Goal: Task Accomplishment & Management: Manage account settings

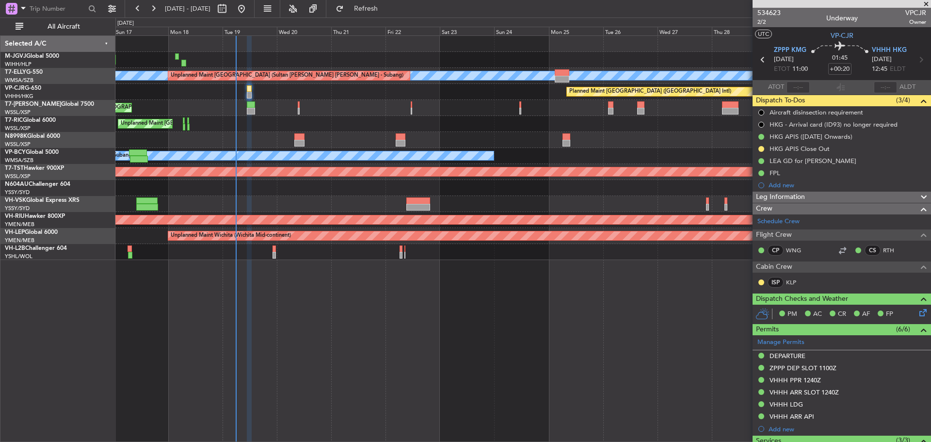
type input "[PERSON_NAME] (EYU)"
type input "F0181"
type input "[PERSON_NAME] (EYU)"
type input "F0181"
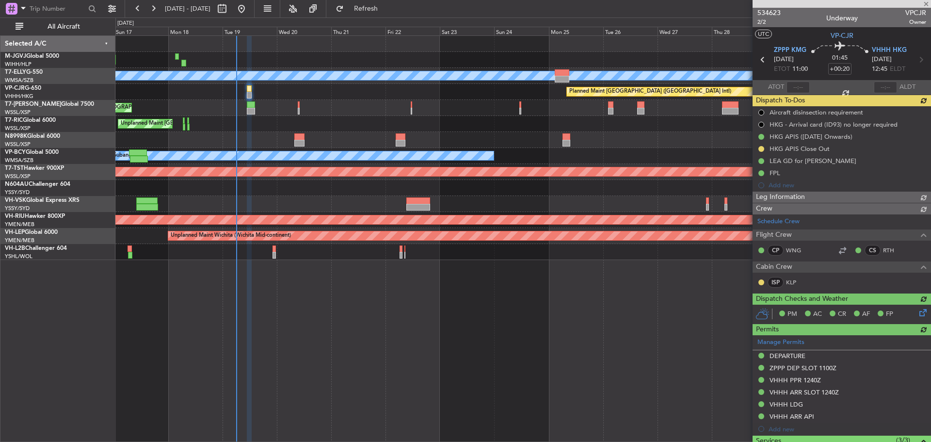
type input "[PERSON_NAME] (EYU)"
type input "F0181"
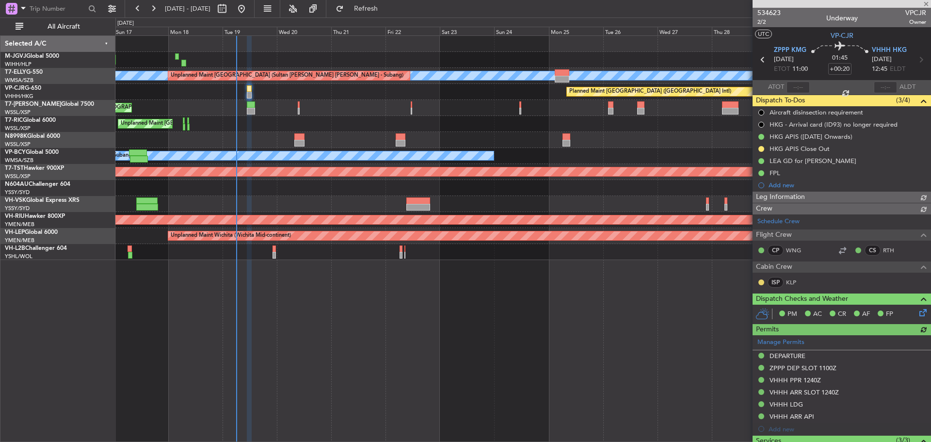
type input "[PERSON_NAME] (EYU)"
type input "F0181"
type input "[PERSON_NAME] (EYU)"
type input "F0181"
type input "[PERSON_NAME] (EYU)"
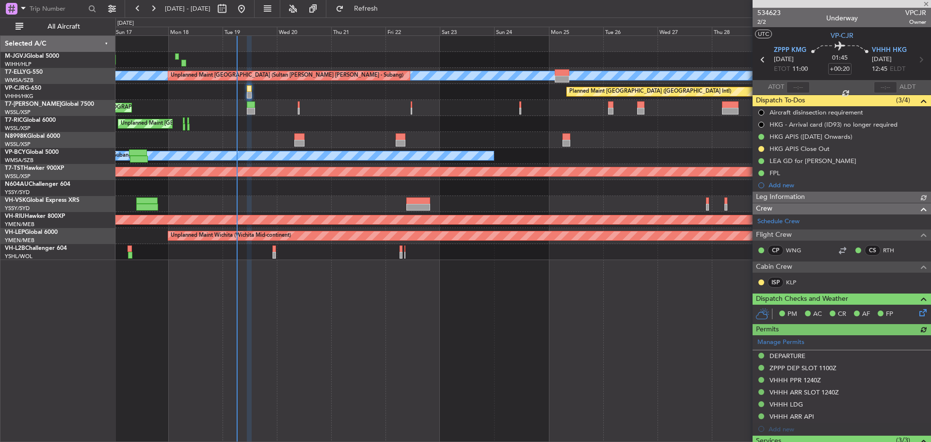
type input "F0181"
type input "[PERSON_NAME] (EYU)"
type input "F0181"
type input "[PERSON_NAME] (EYU)"
type input "F0181"
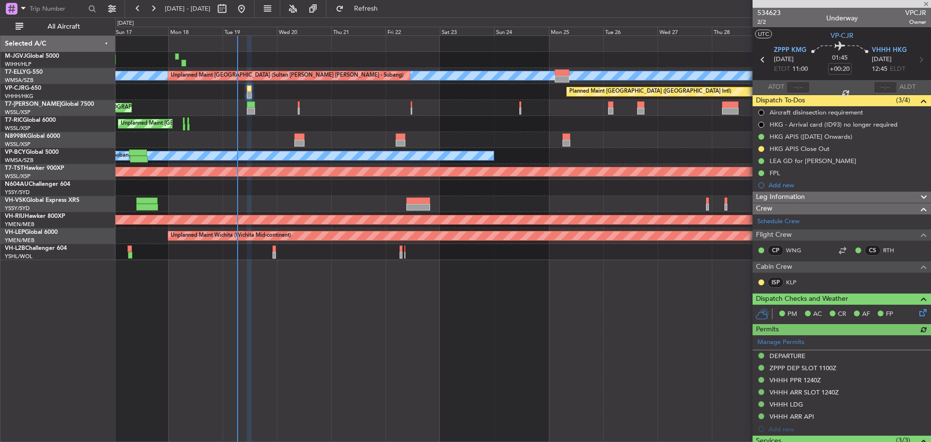
type input "[PERSON_NAME] (EYU)"
type input "F0181"
click at [927, 5] on span at bounding box center [926, 4] width 10 height 9
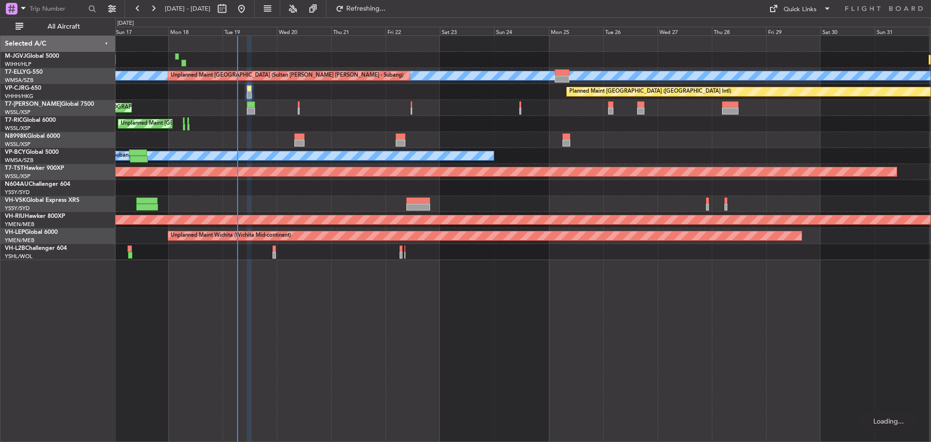
type input "0"
click at [791, 9] on div "Quick Links" at bounding box center [799, 10] width 33 height 10
click at [792, 31] on button "Trip Builder" at bounding box center [800, 31] width 73 height 23
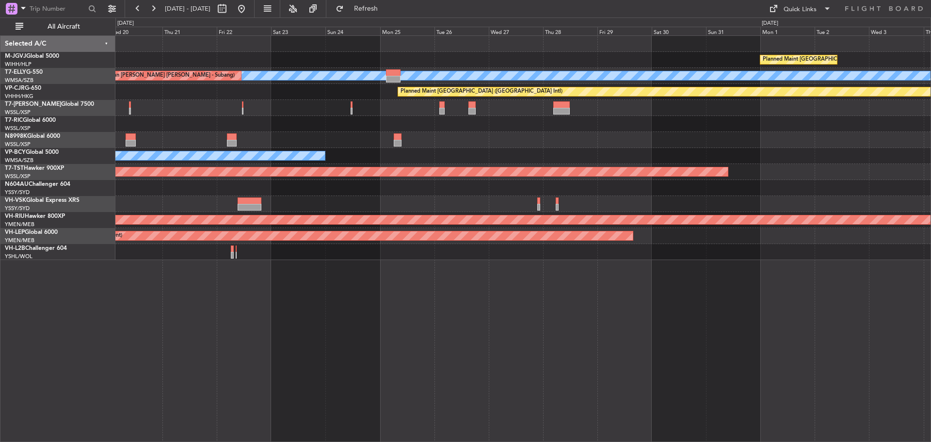
click at [230, 139] on div "Planned Maint [GEOGRAPHIC_DATA] (Seletar) Planned Maint [GEOGRAPHIC_DATA] (Sele…" at bounding box center [522, 148] width 815 height 224
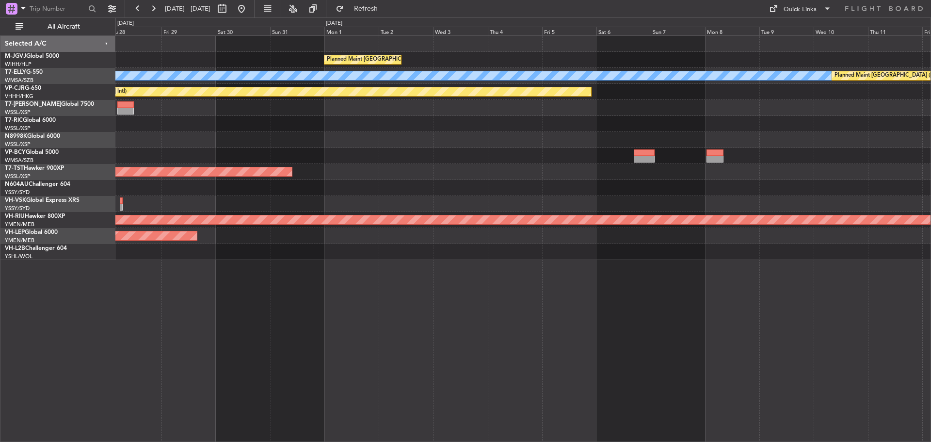
click at [414, 131] on div at bounding box center [522, 124] width 815 height 16
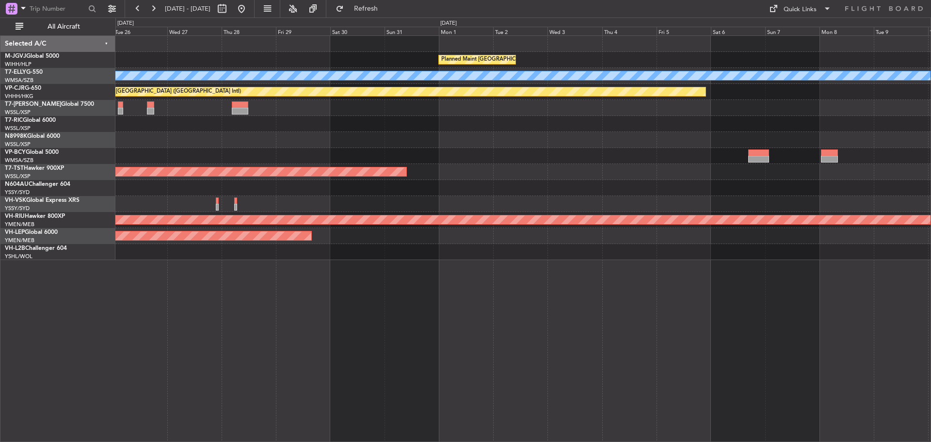
click at [714, 126] on div at bounding box center [522, 124] width 815 height 16
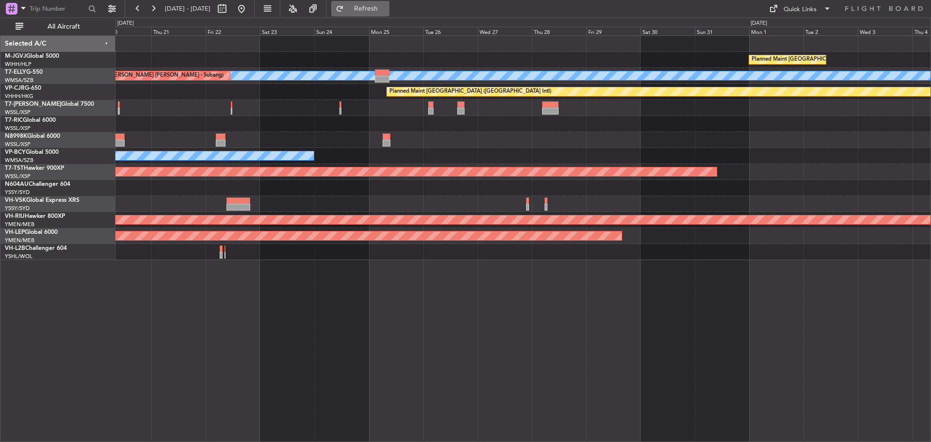
click at [384, 7] on span "Refresh" at bounding box center [366, 8] width 41 height 7
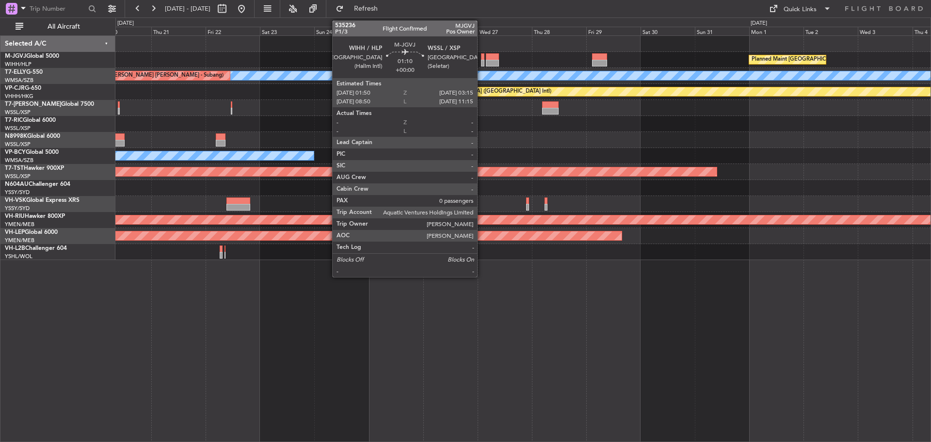
click at [481, 60] on div at bounding box center [482, 63] width 3 height 7
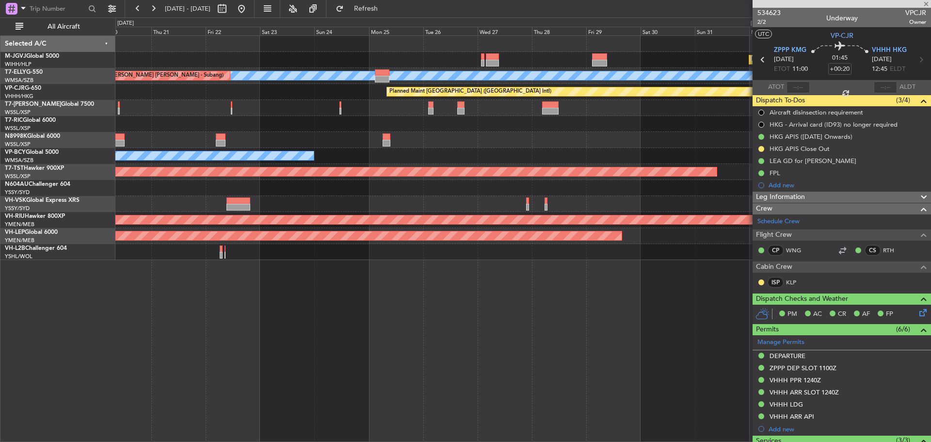
type input "0"
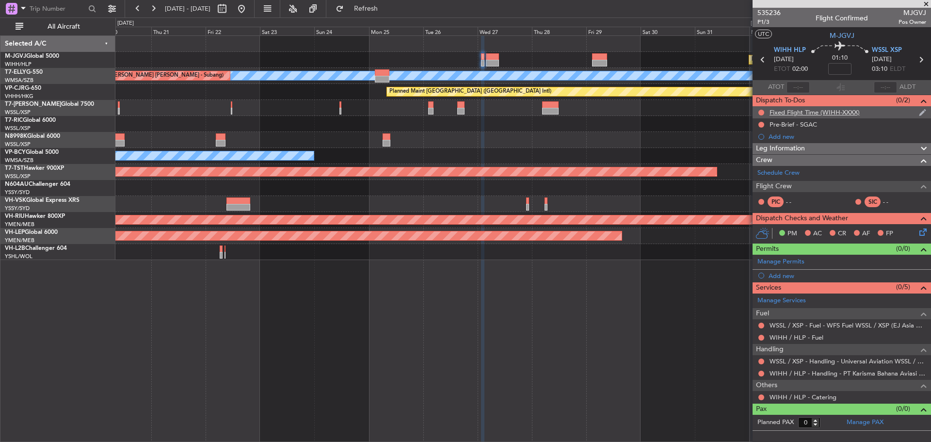
click at [853, 112] on div "Fixed Flight Time (WIHH-XXXX)" at bounding box center [814, 112] width 90 height 8
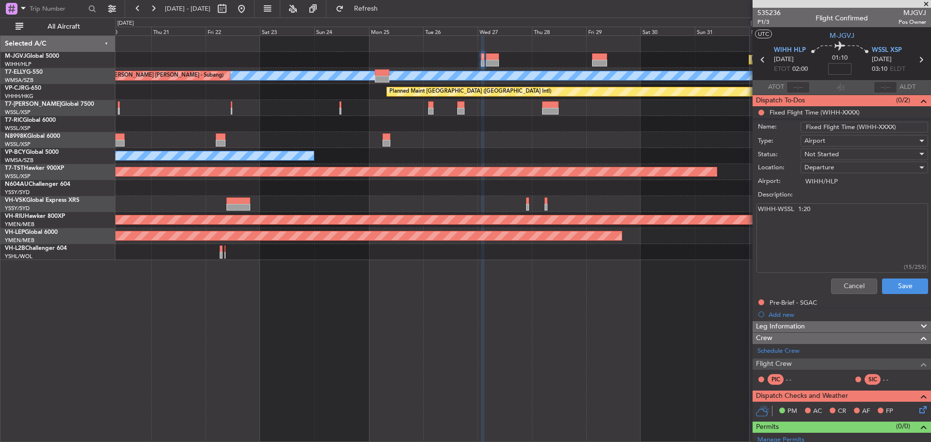
click at [831, 71] on input at bounding box center [839, 69] width 23 height 12
type input "+00:10"
click at [843, 285] on button "Cancel" at bounding box center [854, 286] width 46 height 16
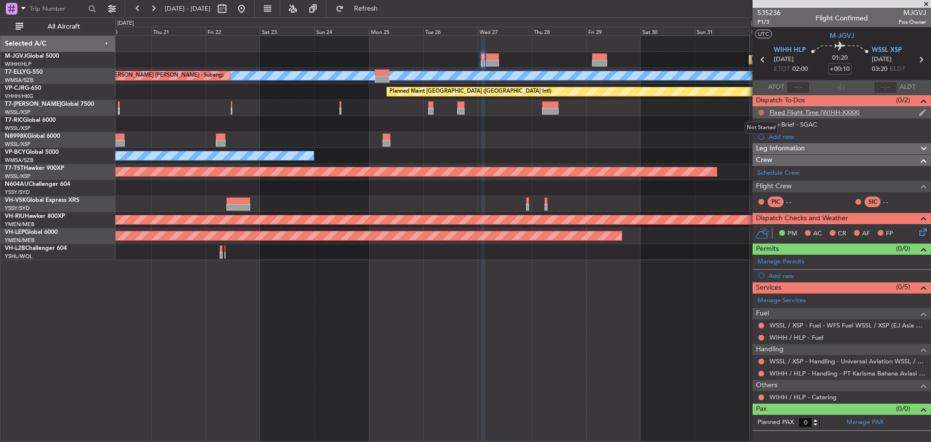
click at [760, 113] on button at bounding box center [761, 113] width 6 height 6
click at [755, 157] on span "Completed" at bounding box center [765, 155] width 32 height 10
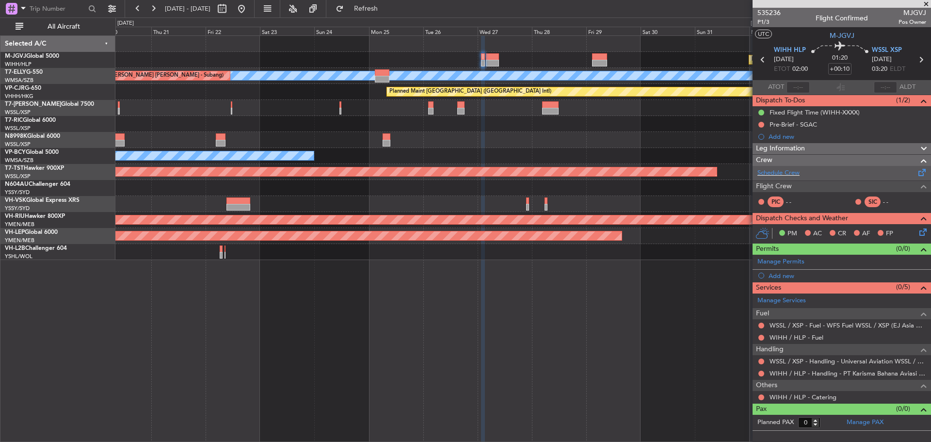
click at [921, 171] on span at bounding box center [922, 170] width 12 height 7
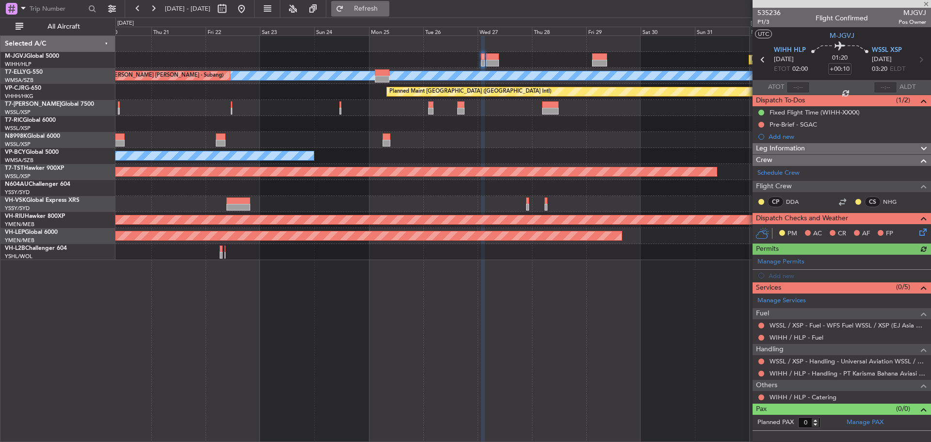
click at [386, 12] on span "Refresh" at bounding box center [366, 8] width 41 height 7
click at [870, 419] on link "Manage PAX" at bounding box center [864, 422] width 37 height 10
click at [386, 7] on span "Refresh" at bounding box center [366, 8] width 41 height 7
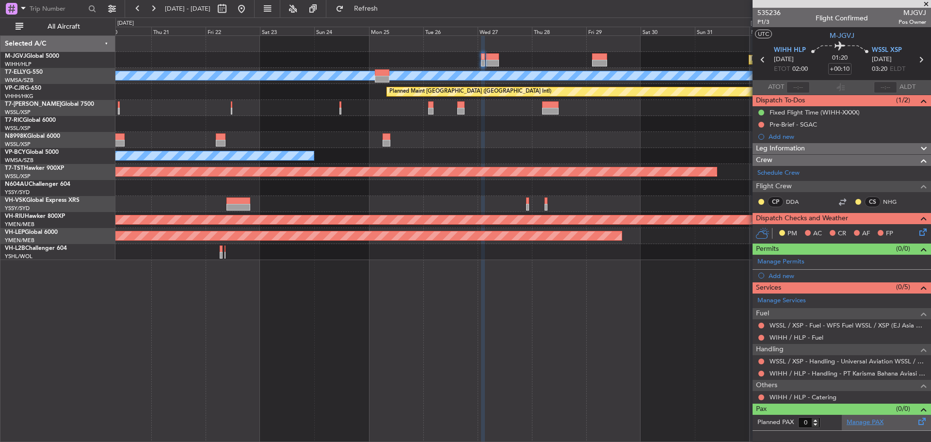
click at [874, 421] on link "Manage PAX" at bounding box center [864, 422] width 37 height 10
click at [386, 8] on span "Refresh" at bounding box center [366, 8] width 41 height 7
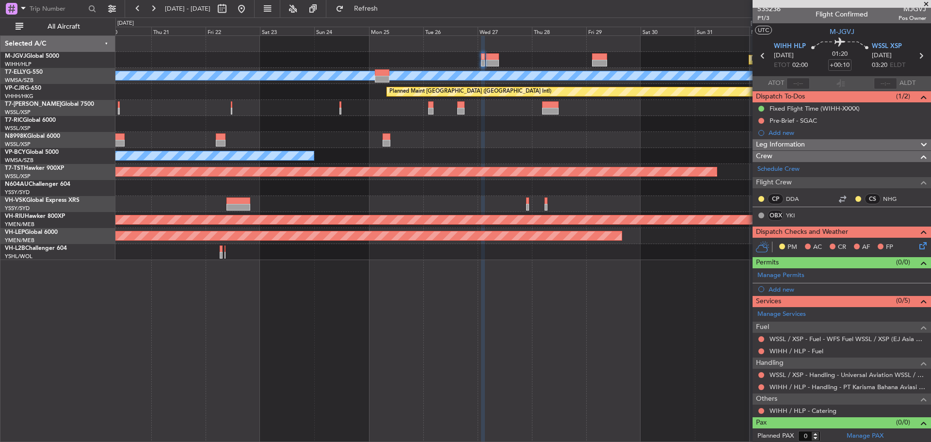
scroll to position [6, 0]
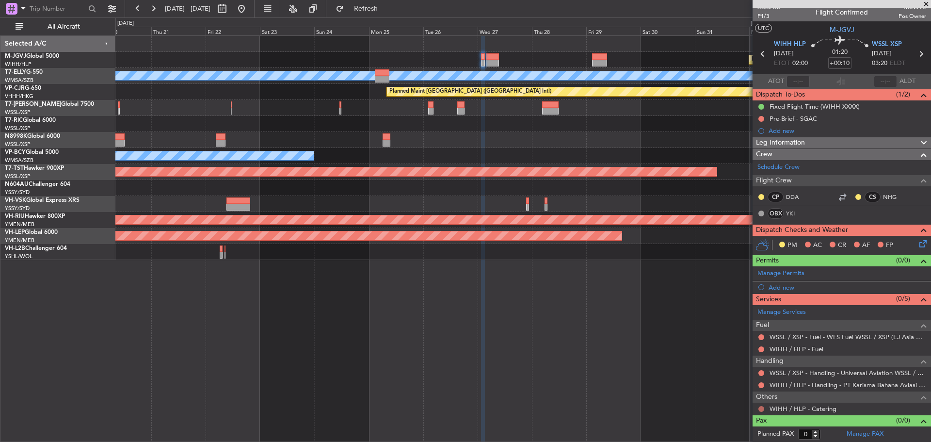
click at [761, 411] on div at bounding box center [761, 409] width 8 height 8
click at [760, 409] on button at bounding box center [761, 409] width 6 height 6
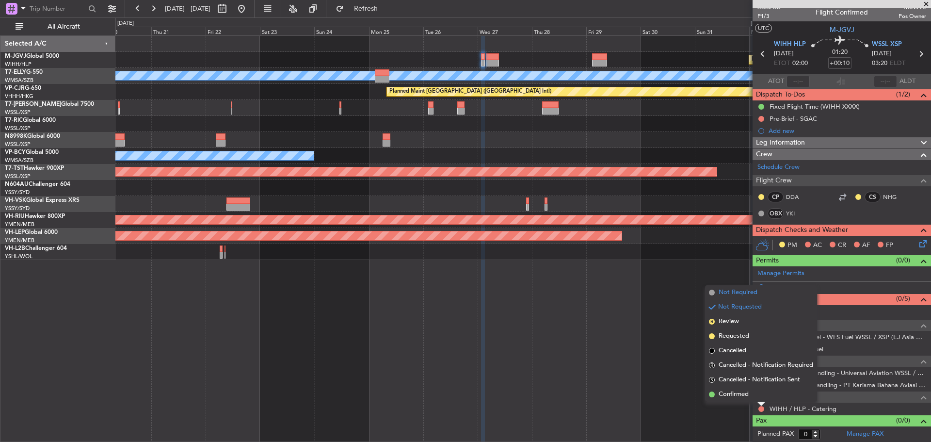
click at [749, 290] on span "Not Required" at bounding box center [737, 292] width 39 height 10
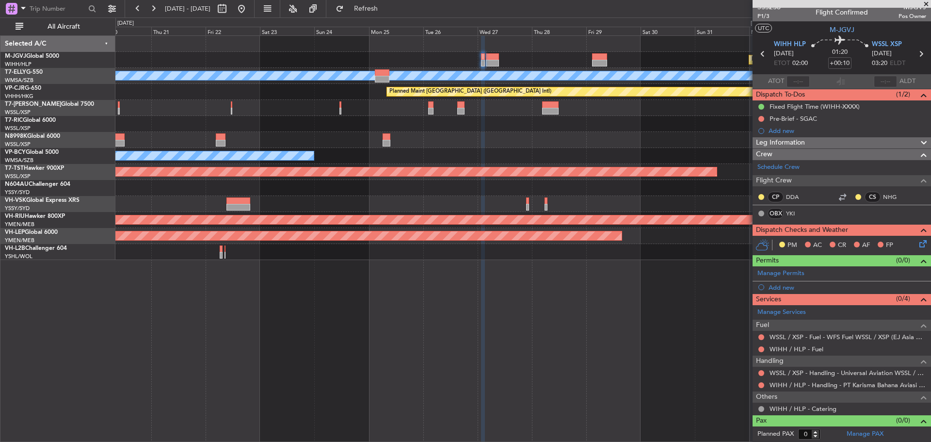
click at [914, 54] on icon at bounding box center [920, 54] width 13 height 13
type input "1"
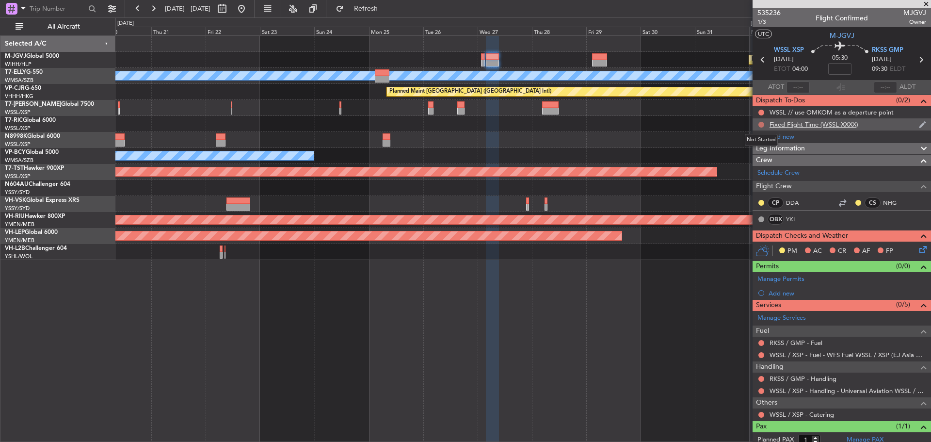
click at [762, 123] on button at bounding box center [761, 125] width 6 height 6
click at [755, 182] on span "Cancelled" at bounding box center [763, 182] width 28 height 10
click at [760, 415] on button at bounding box center [761, 415] width 6 height 6
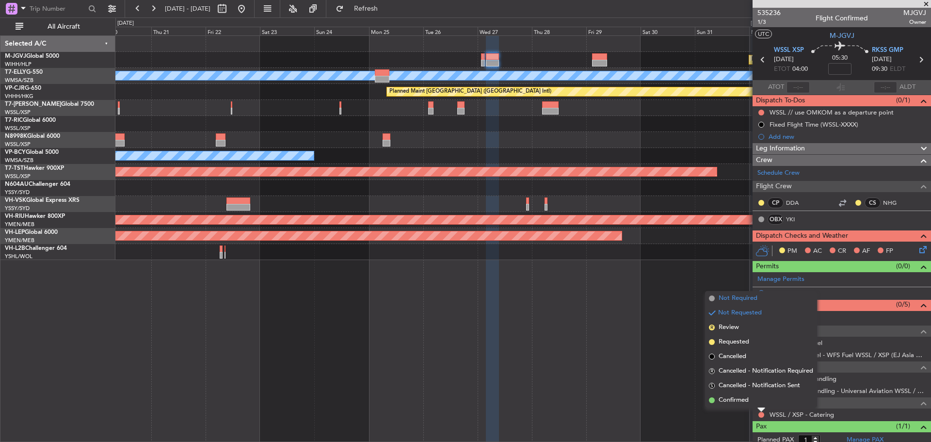
click at [732, 300] on span "Not Required" at bounding box center [737, 298] width 39 height 10
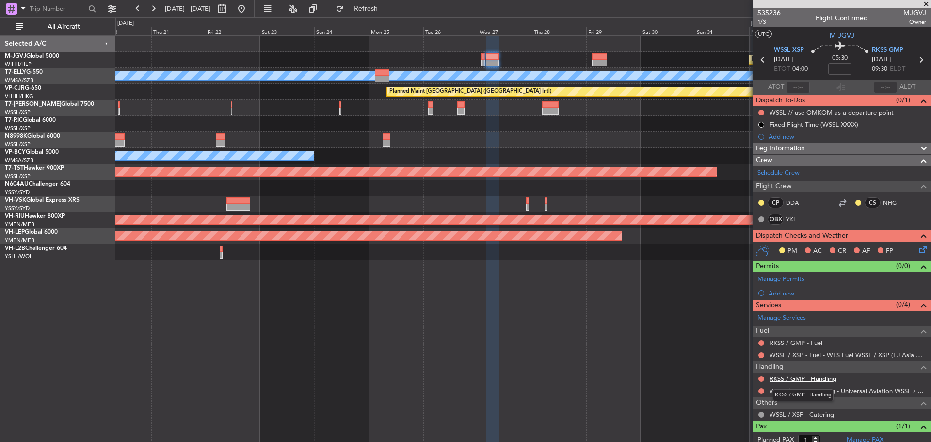
click at [796, 379] on link "RKSS / GMP - Handling" at bounding box center [802, 378] width 67 height 8
click at [386, 9] on span "Refresh" at bounding box center [366, 8] width 41 height 7
click at [915, 58] on icon at bounding box center [920, 59] width 13 height 13
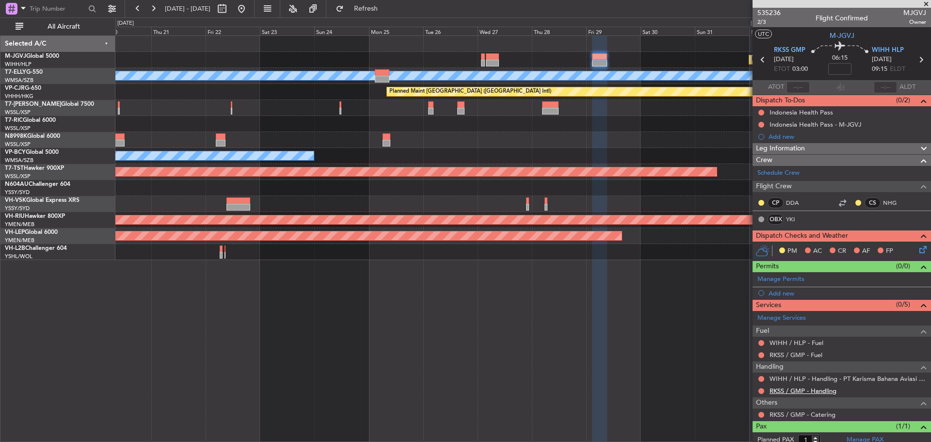
click at [818, 389] on link "RKSS / GMP - Handling" at bounding box center [802, 390] width 67 height 8
click at [389, 4] on button "Refresh" at bounding box center [360, 9] width 58 height 16
click at [761, 59] on icon at bounding box center [762, 59] width 13 height 13
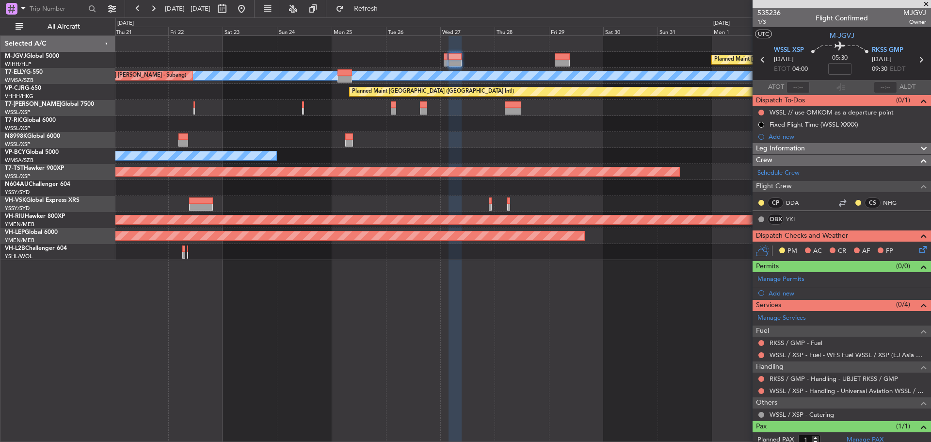
click at [485, 127] on div "Planned Maint [GEOGRAPHIC_DATA] (Seletar) [PERSON_NAME] Unplanned Maint [GEOGRA…" at bounding box center [522, 148] width 815 height 224
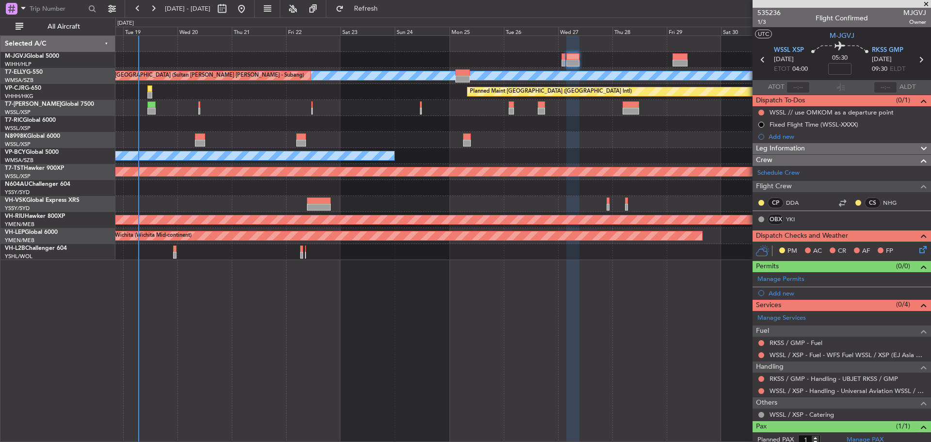
click at [582, 145] on div "Planned Maint [GEOGRAPHIC_DATA] (Seletar) Planned Maint [GEOGRAPHIC_DATA] (Sele…" at bounding box center [522, 148] width 815 height 224
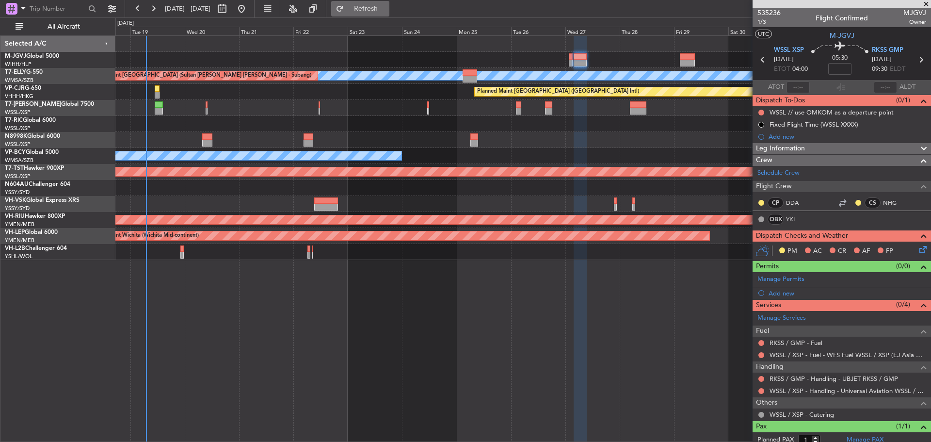
click at [383, 7] on span "Refresh" at bounding box center [366, 8] width 41 height 7
click at [759, 59] on icon at bounding box center [762, 59] width 13 height 13
type input "+00:10"
type input "0"
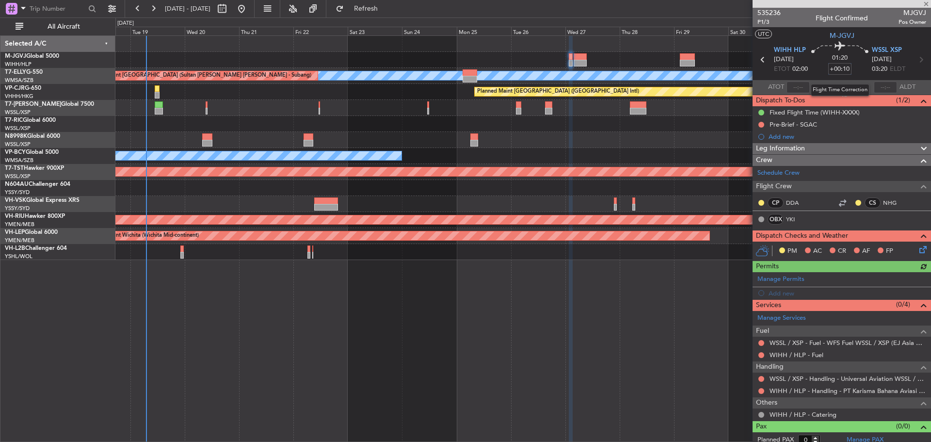
click at [842, 69] on input "+00:10" at bounding box center [839, 69] width 23 height 12
type input "+00:00"
click at [840, 69] on input at bounding box center [839, 69] width 23 height 12
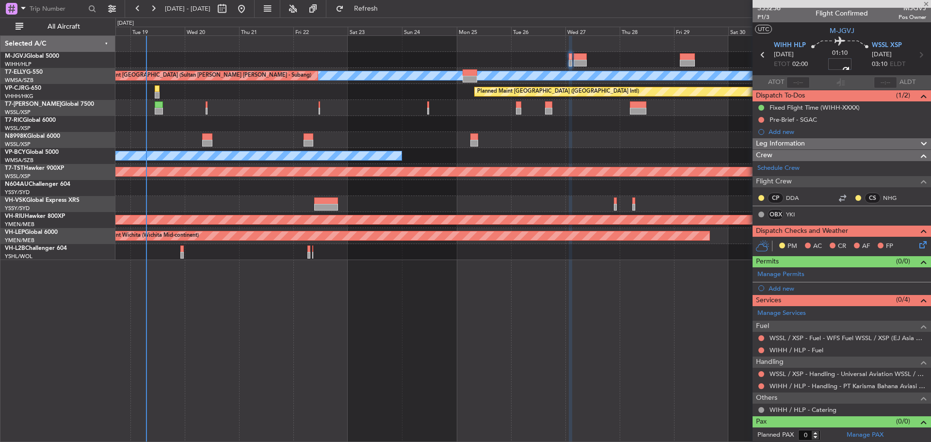
scroll to position [6, 0]
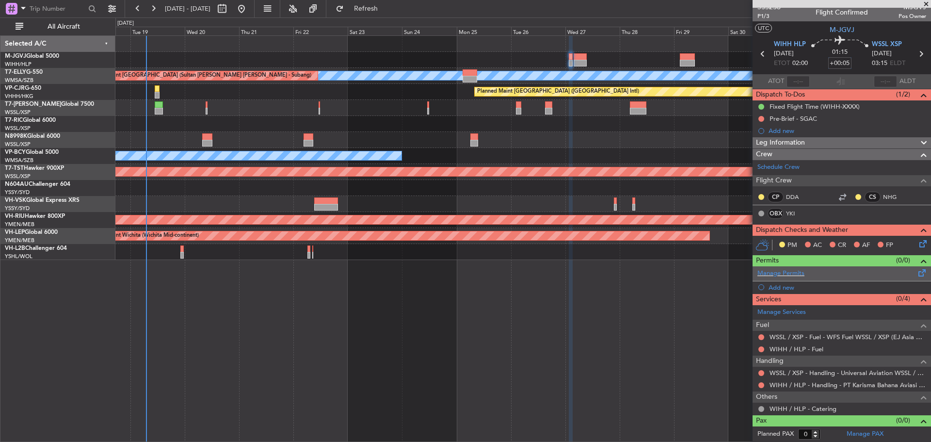
type input "+00:05"
click at [916, 271] on span at bounding box center [922, 270] width 12 height 7
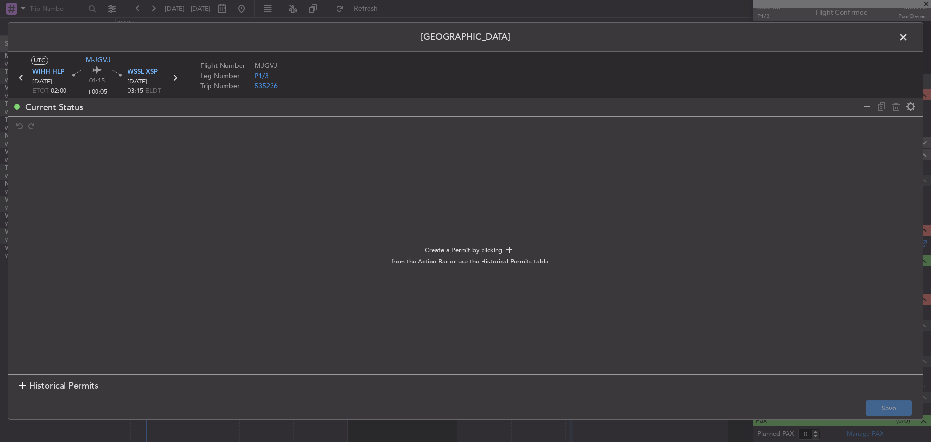
click at [80, 391] on span "Historical Permits" at bounding box center [63, 385] width 69 height 13
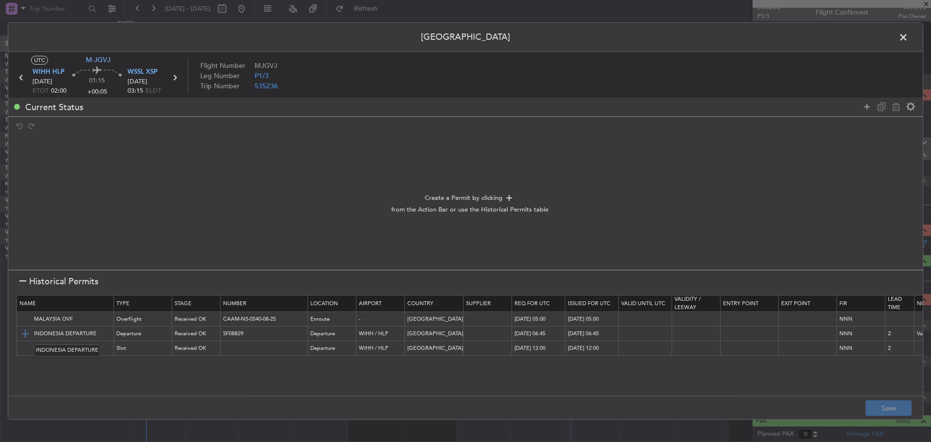
click at [26, 334] on img at bounding box center [25, 334] width 12 height 12
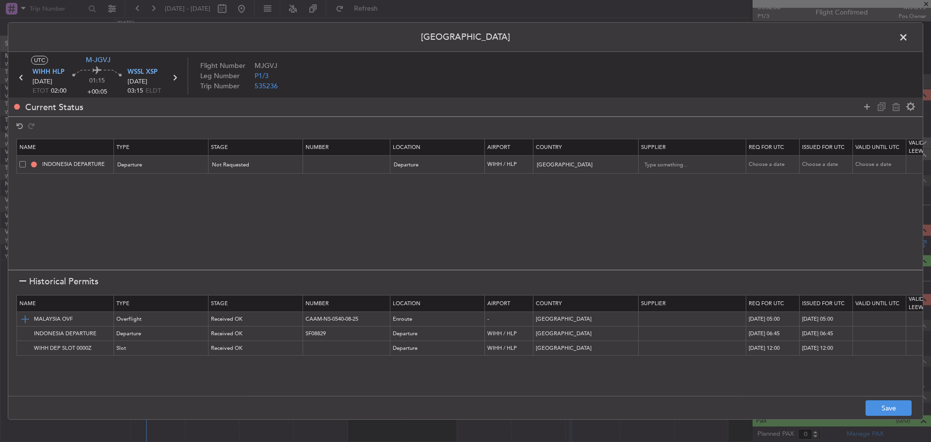
click at [26, 319] on img at bounding box center [25, 319] width 12 height 12
click at [881, 408] on button "Save" at bounding box center [888, 408] width 46 height 16
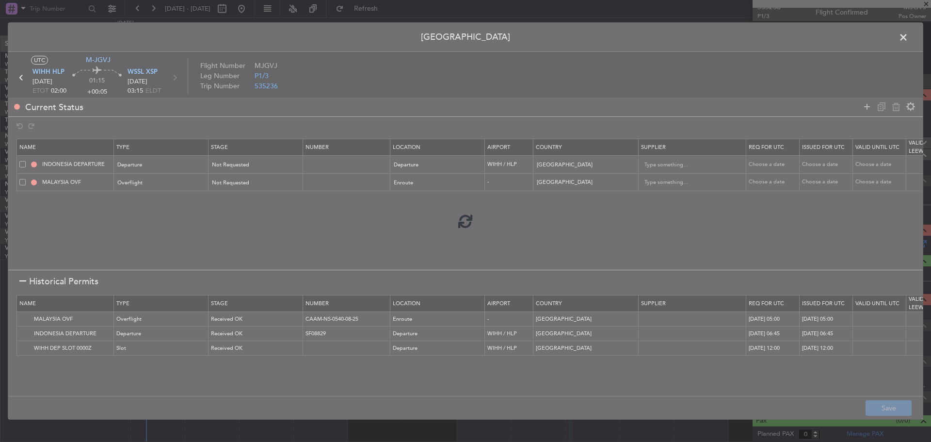
type input "NNN"
type input "2"
type input "NNN"
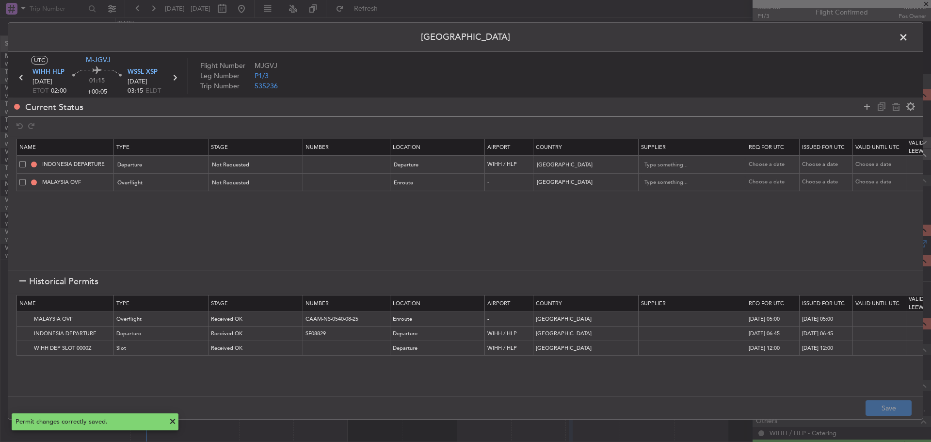
click at [908, 37] on span at bounding box center [908, 39] width 0 height 19
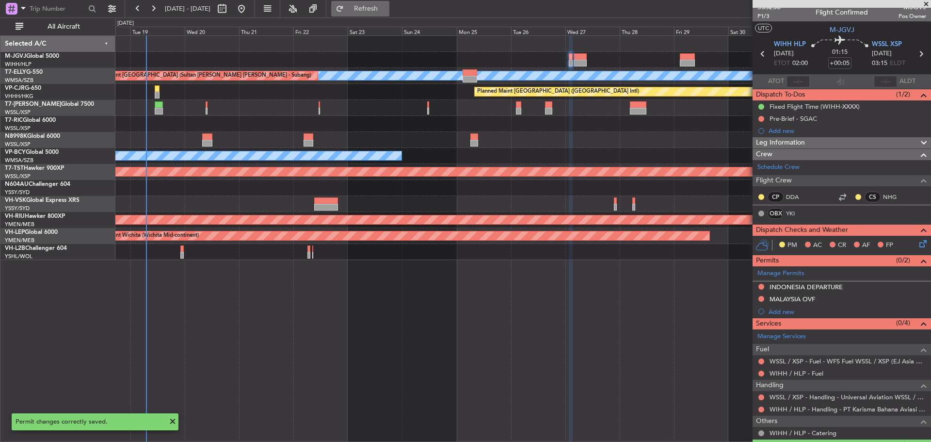
click at [386, 8] on span "Refresh" at bounding box center [366, 8] width 41 height 7
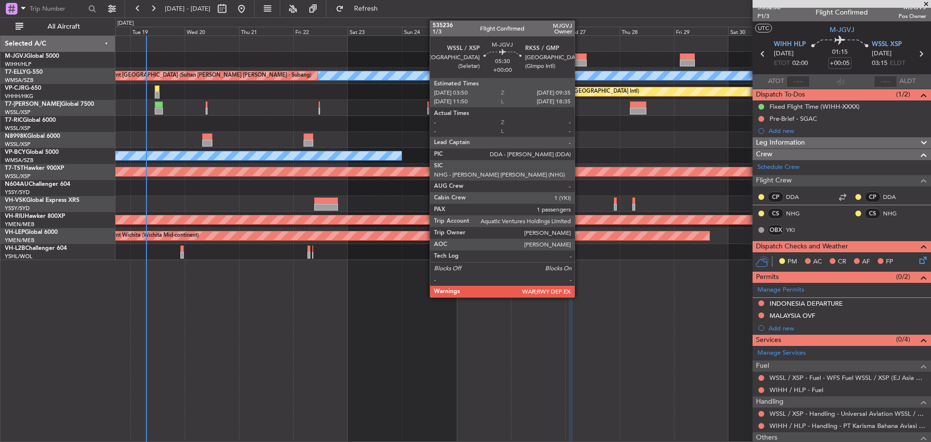
click at [579, 64] on div at bounding box center [579, 63] width 13 height 7
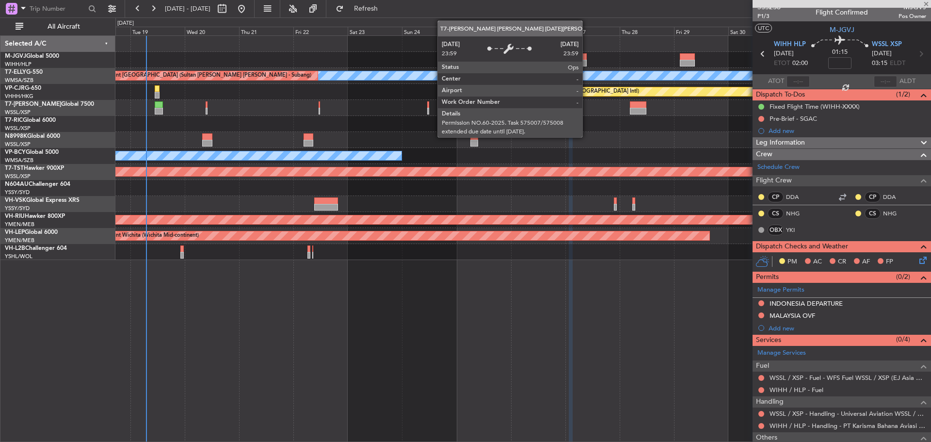
type input "1"
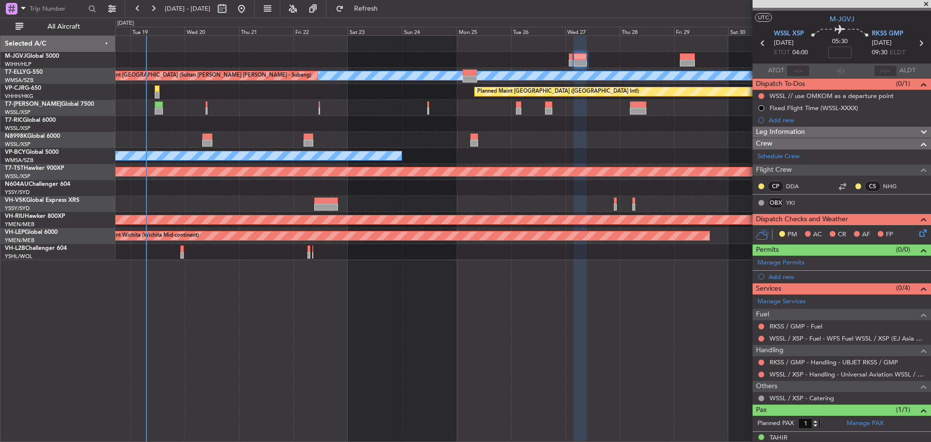
scroll to position [28, 0]
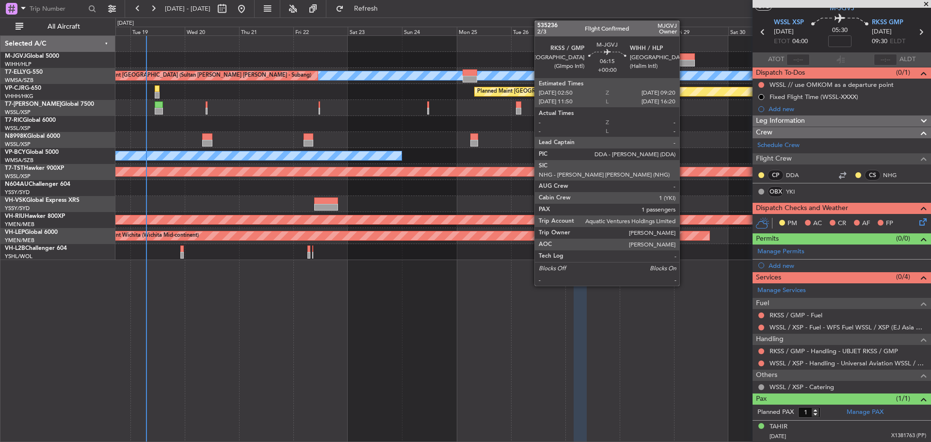
click at [684, 63] on div at bounding box center [687, 63] width 15 height 7
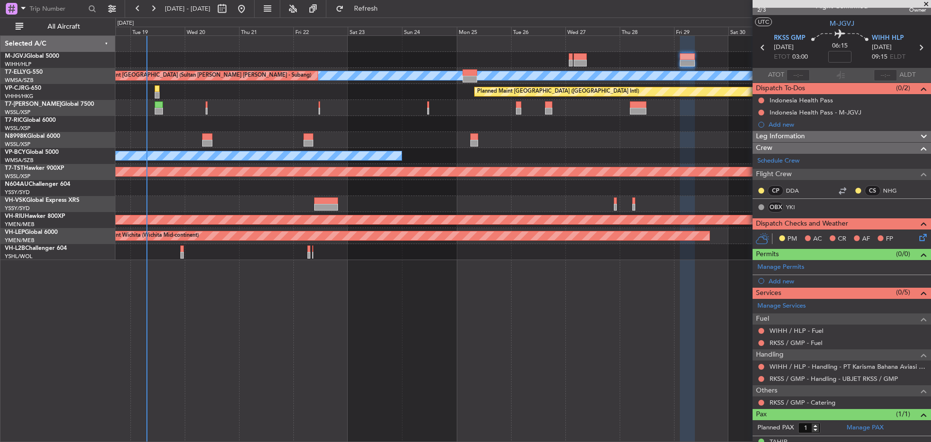
scroll to position [0, 0]
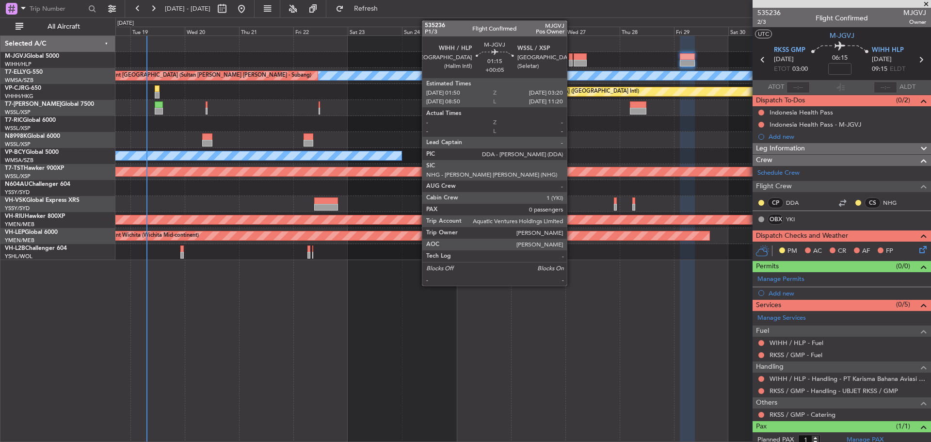
click at [571, 60] on div at bounding box center [571, 63] width 4 height 7
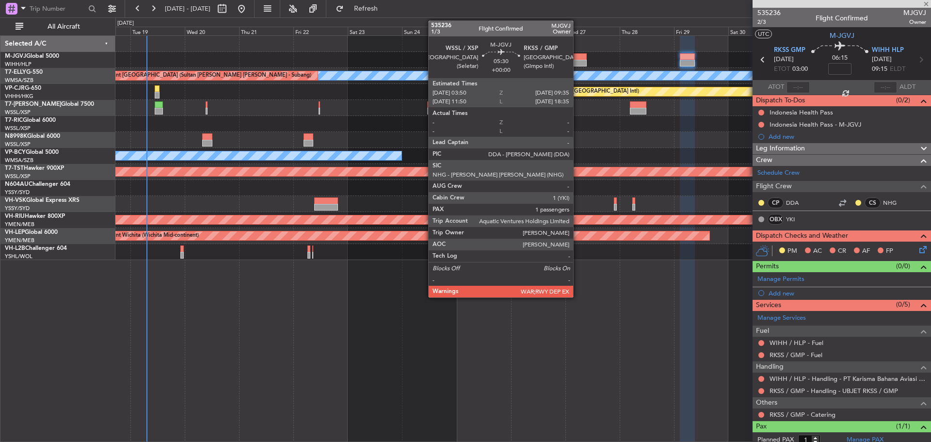
type input "+00:05"
type input "0"
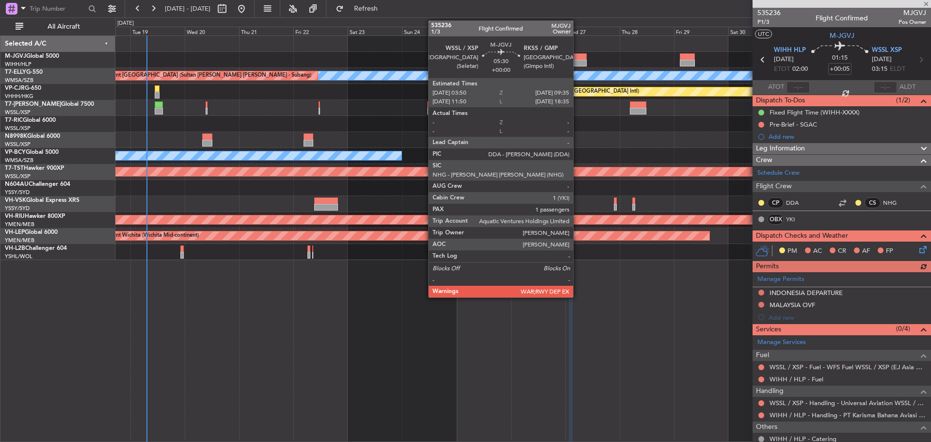
click at [577, 60] on div at bounding box center [579, 63] width 13 height 7
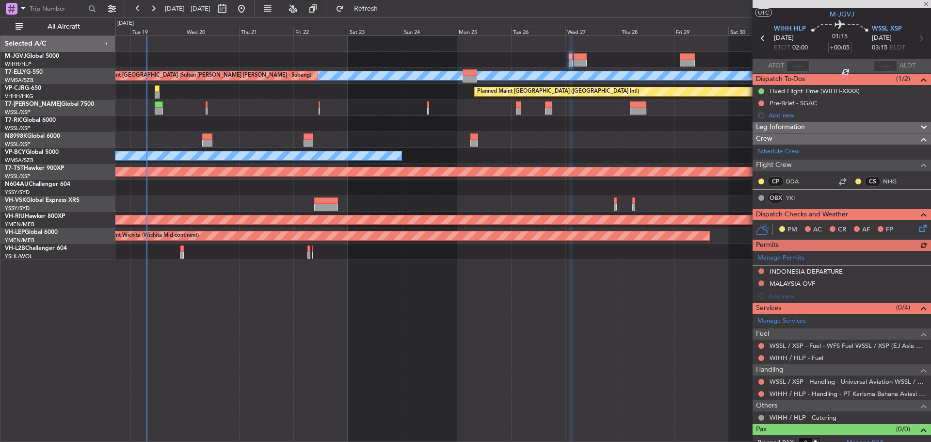
scroll to position [30, 0]
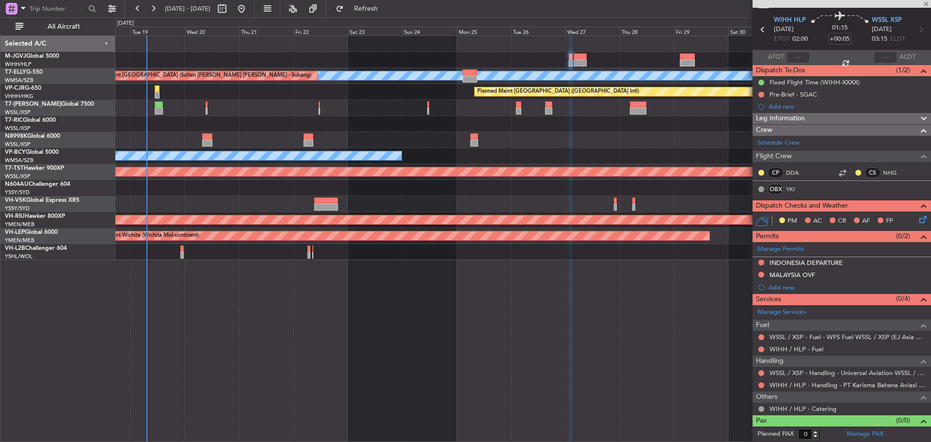
type input "1"
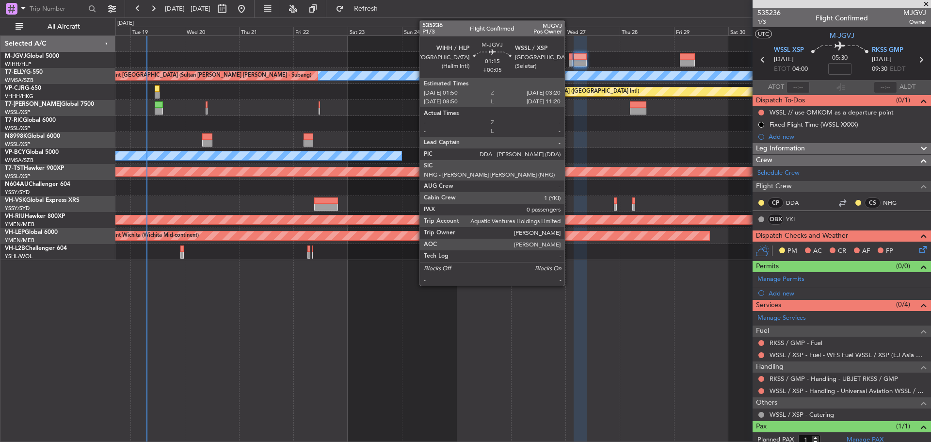
click at [569, 65] on div at bounding box center [571, 63] width 4 height 7
type input "+00:05"
type input "0"
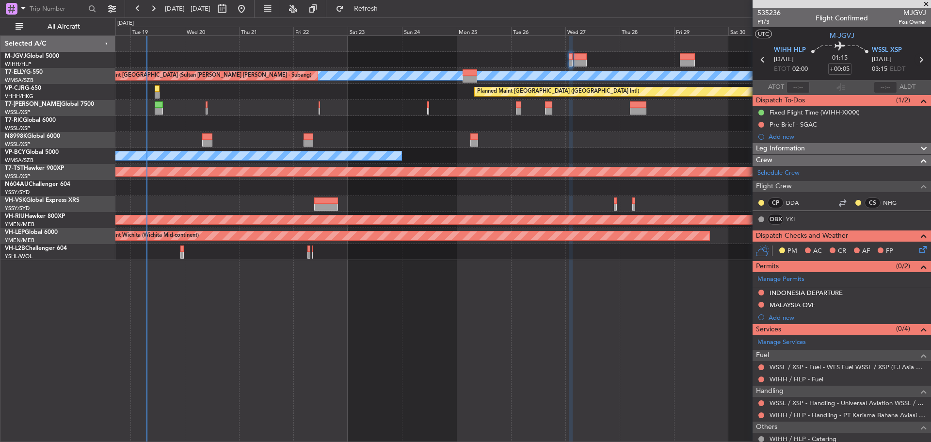
click at [914, 61] on icon at bounding box center [920, 59] width 13 height 13
type input "1"
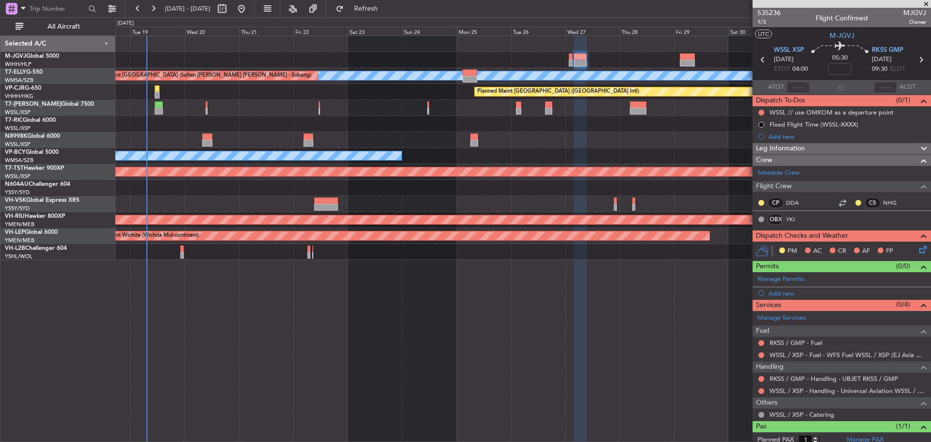
click at [916, 59] on icon at bounding box center [920, 59] width 13 height 13
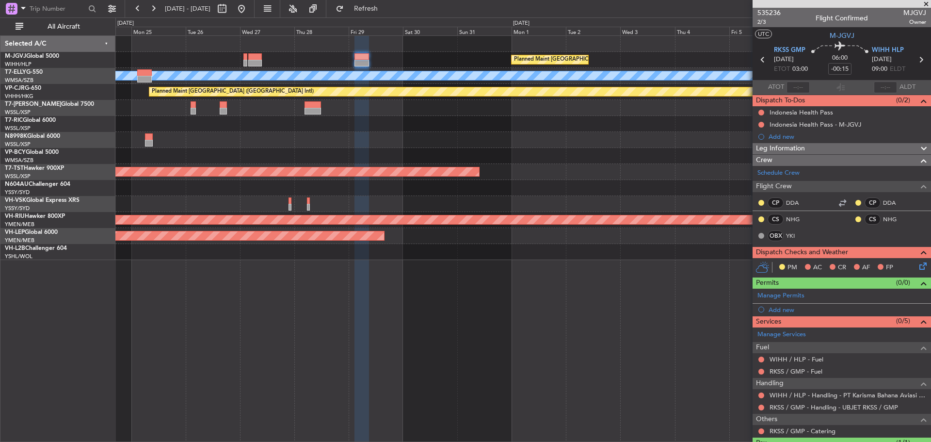
click at [211, 147] on div at bounding box center [522, 140] width 815 height 16
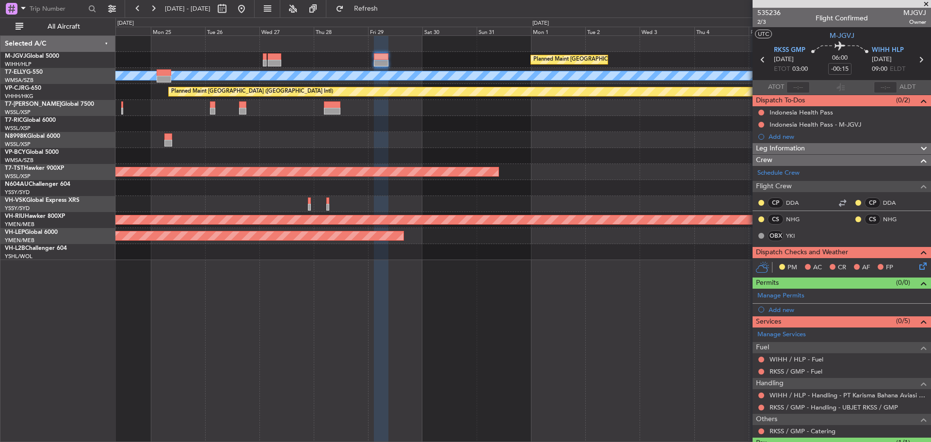
click at [293, 146] on div at bounding box center [522, 140] width 815 height 16
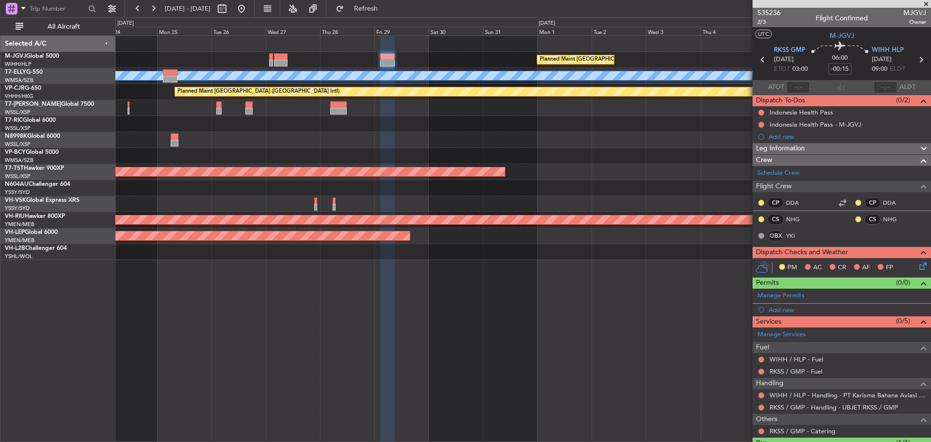
click at [328, 142] on div at bounding box center [522, 140] width 815 height 16
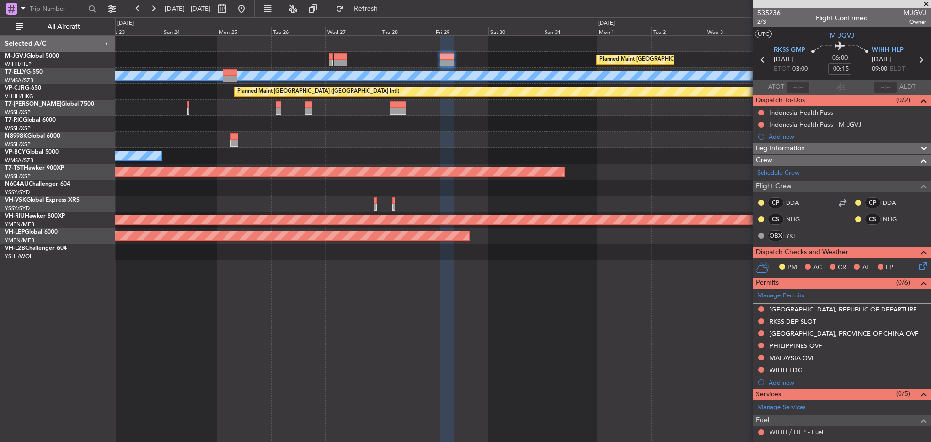
click at [761, 59] on icon at bounding box center [762, 59] width 13 height 13
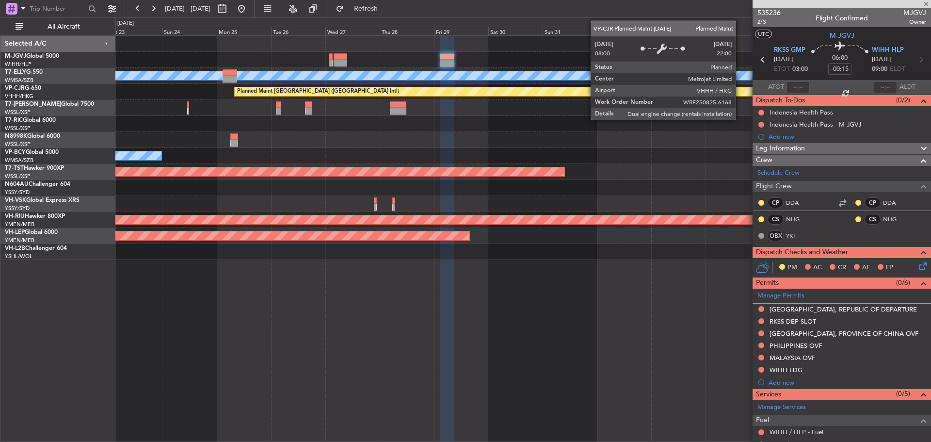
type input "+00:15"
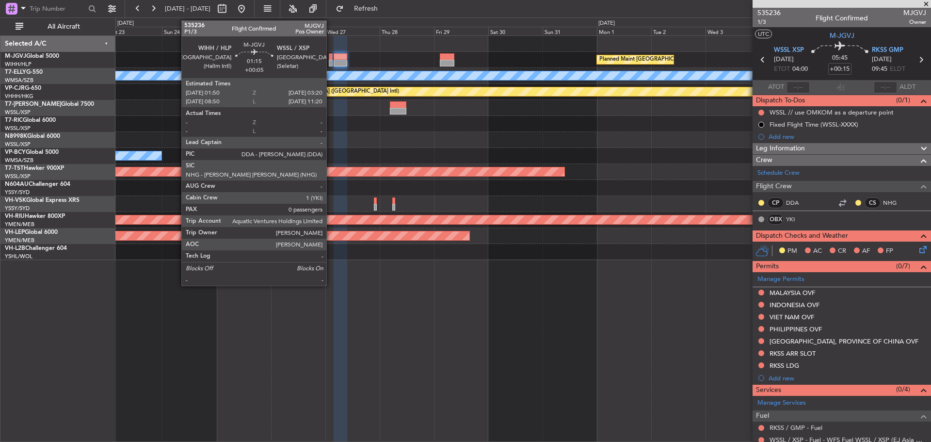
click at [331, 64] on div at bounding box center [331, 63] width 4 height 7
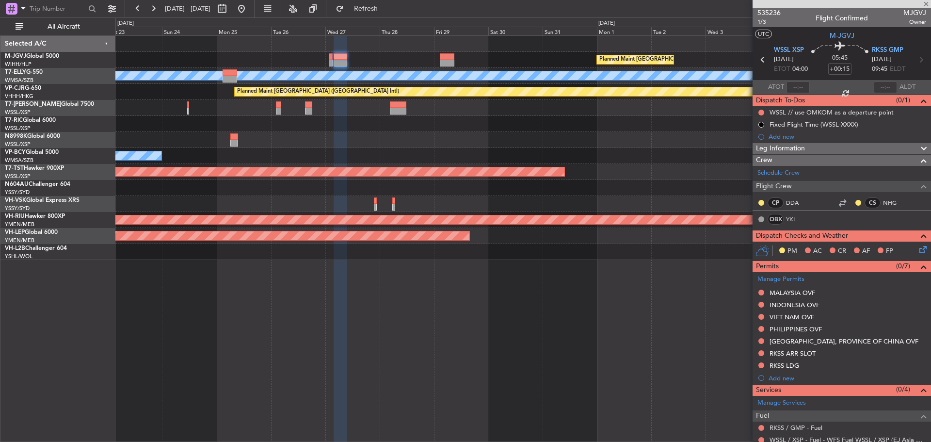
type input "+00:05"
type input "0"
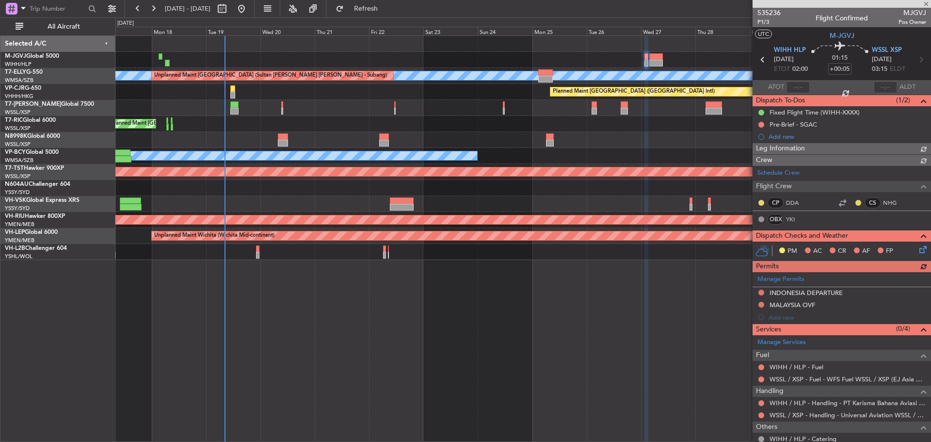
click at [561, 140] on div "Planned Maint Singapore (Seletar) Planned Maint Singapore (Seletar) MEL Unplann…" at bounding box center [522, 148] width 815 height 224
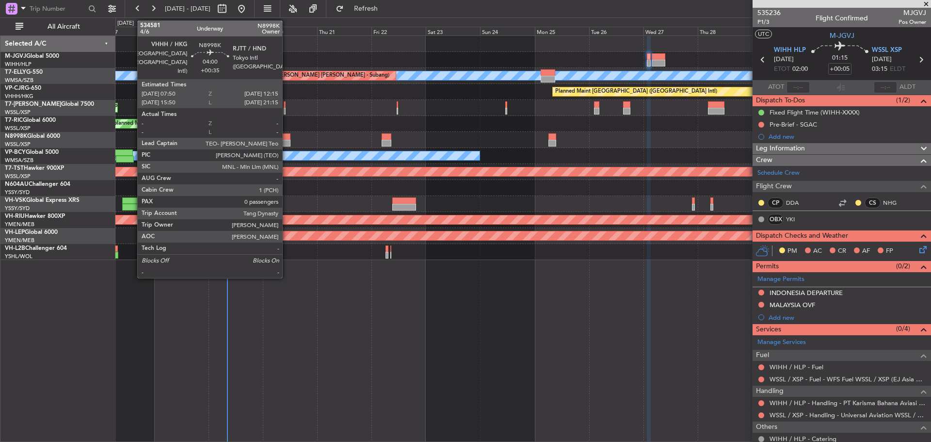
click at [286, 139] on div at bounding box center [285, 136] width 10 height 7
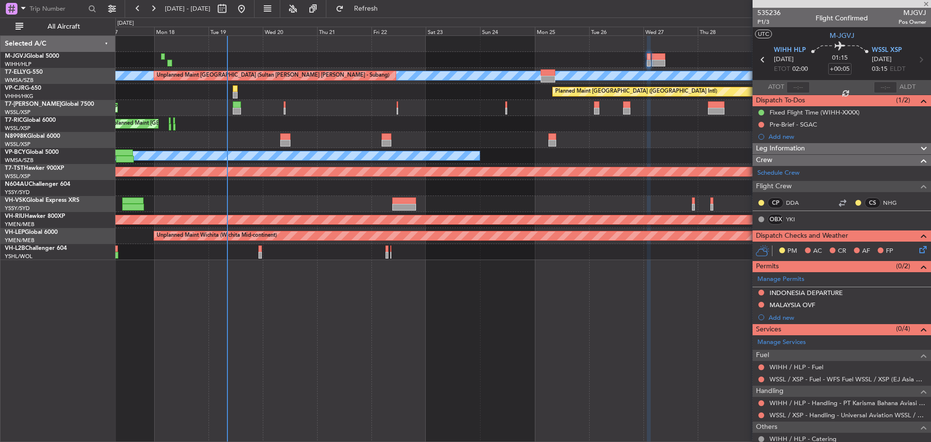
type input "+00:35"
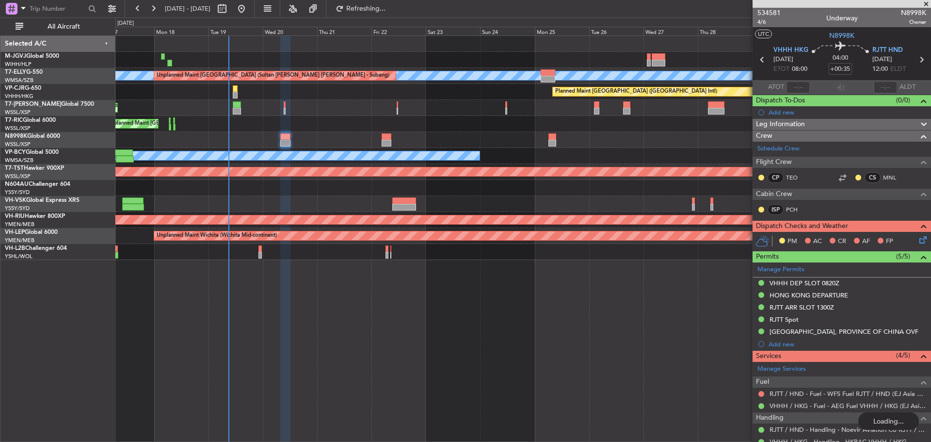
type input "5"
click at [614, 331] on div "Planned Maint Singapore (Seletar) Planned Maint Singapore (Seletar) MEL Unplann…" at bounding box center [522, 238] width 815 height 406
click at [449, 136] on div at bounding box center [522, 140] width 815 height 16
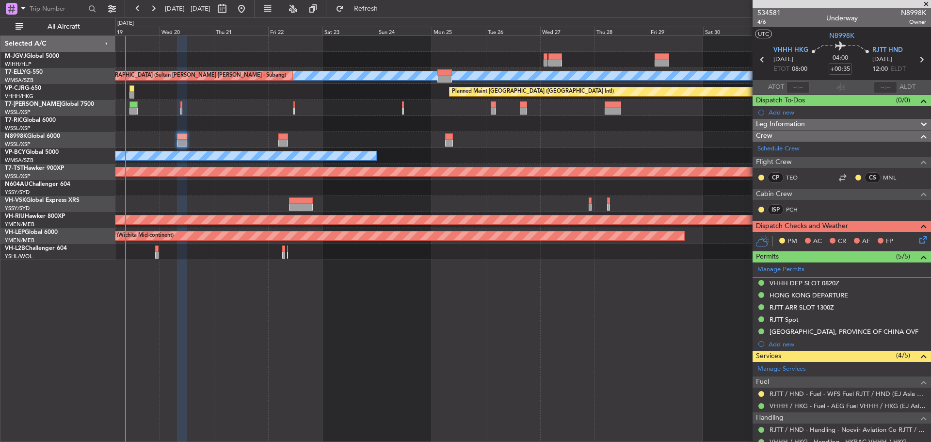
click at [422, 138] on div at bounding box center [522, 140] width 815 height 16
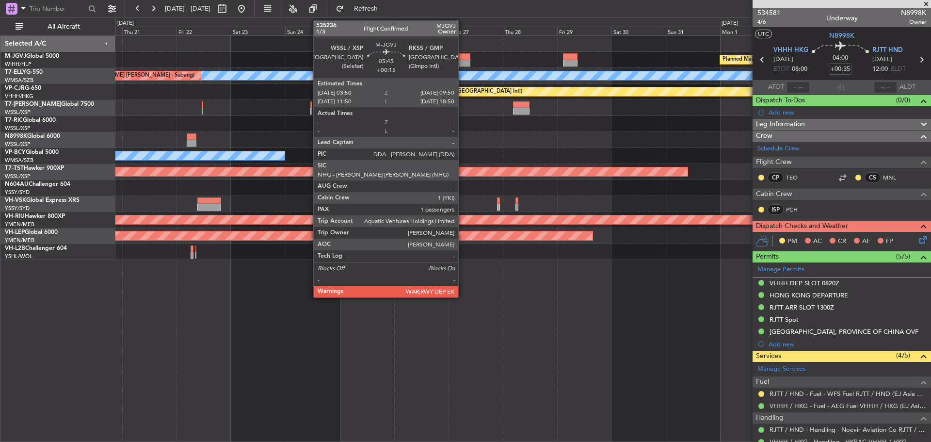
click at [462, 59] on div at bounding box center [464, 56] width 14 height 7
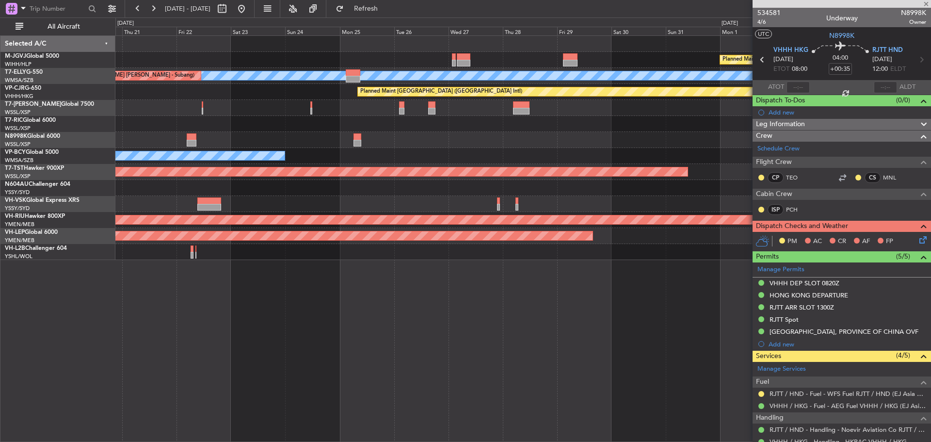
type input "+00:15"
type input "1"
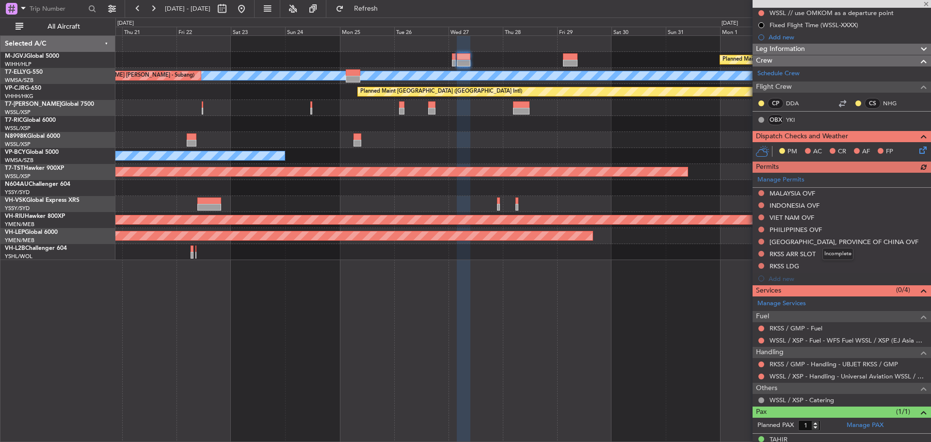
scroll to position [112, 0]
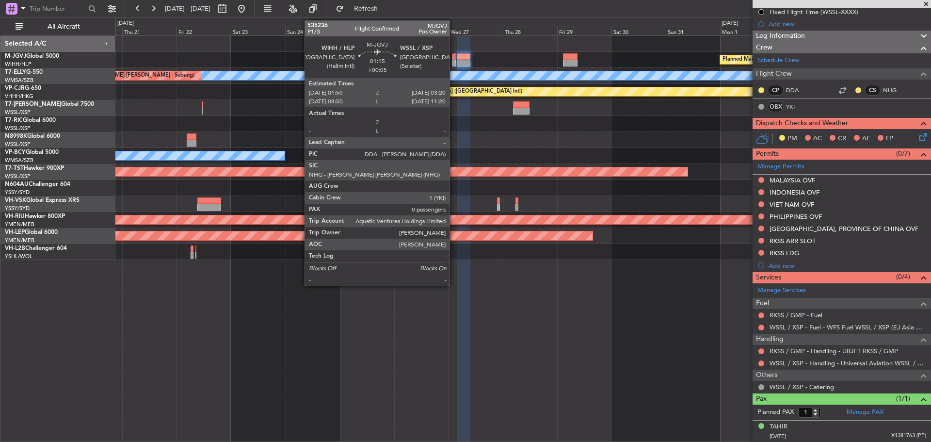
click at [454, 58] on div at bounding box center [454, 56] width 4 height 7
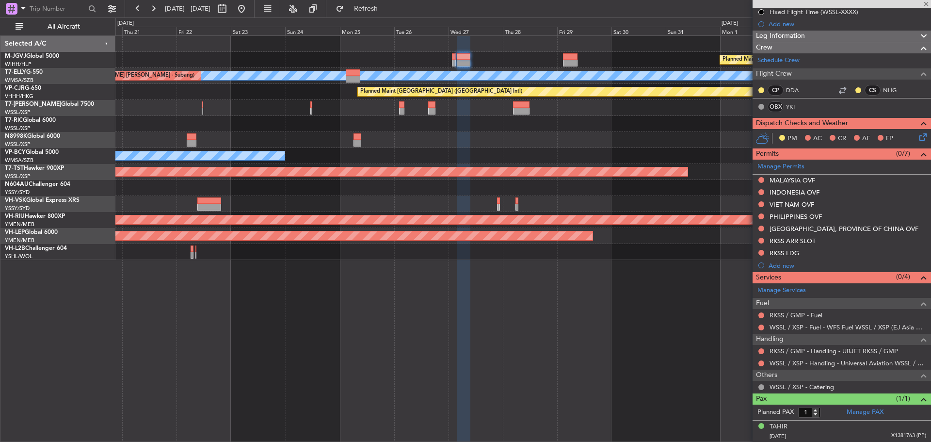
type input "+00:05"
type input "0"
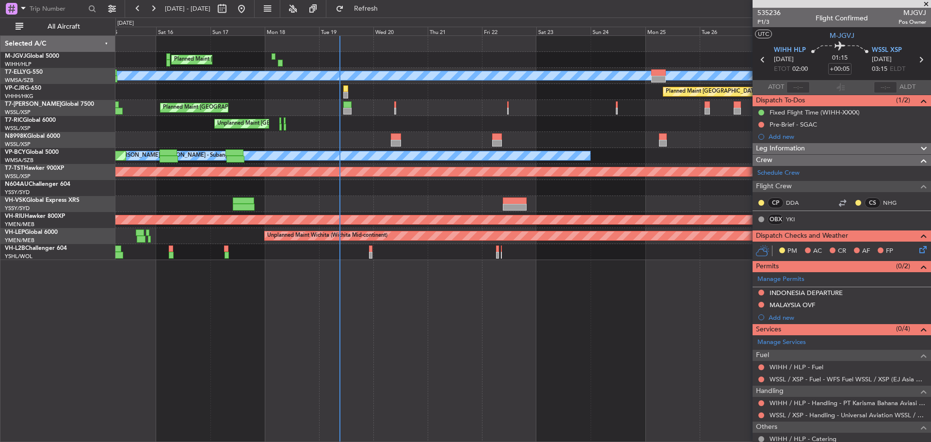
click at [658, 126] on div "Planned Maint Singapore (Seletar) Planned Maint Singapore (Seletar) Unplanned M…" at bounding box center [522, 148] width 815 height 224
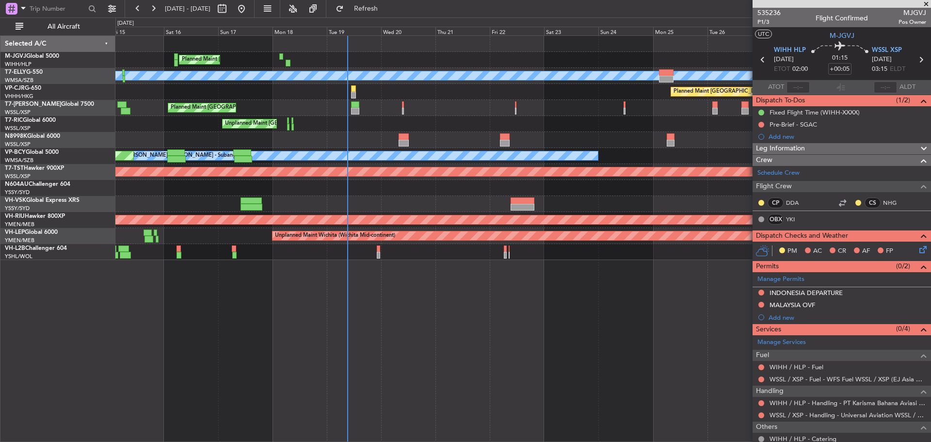
click at [482, 88] on div "Planned Maint Hong Kong (Hong Kong Intl) Planned Maint Hong Kong (Hong Kong Int…" at bounding box center [522, 92] width 815 height 16
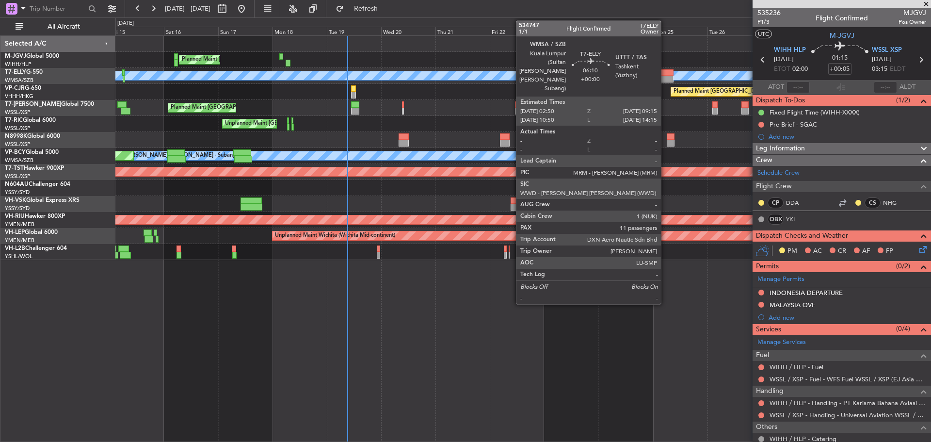
click at [665, 78] on div at bounding box center [666, 79] width 15 height 7
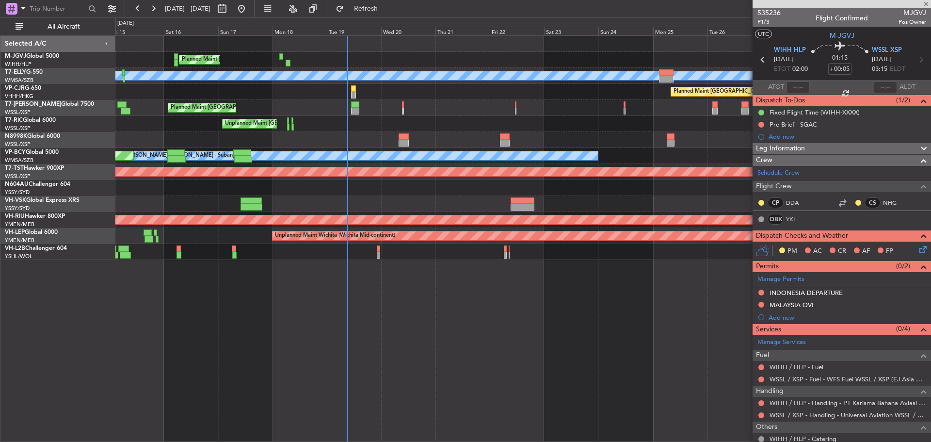
type input "11"
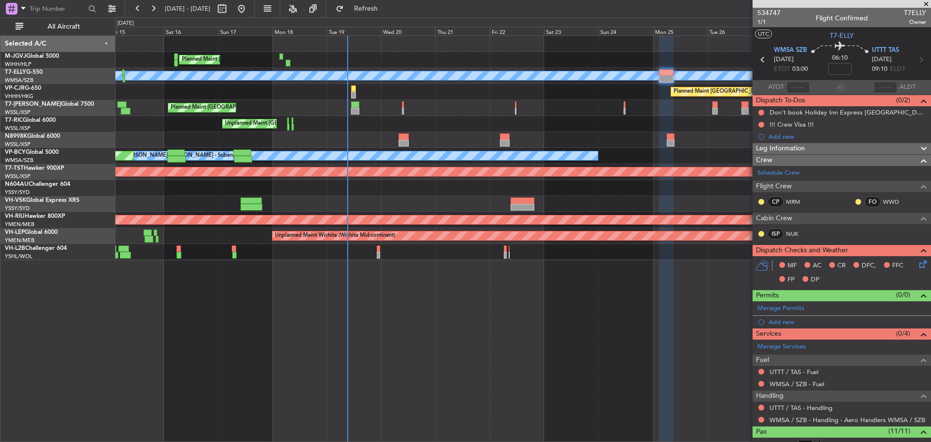
click at [350, 95] on div "Planned Maint Singapore (Seletar) Planned Maint Singapore (Seletar) Unplanned M…" at bounding box center [522, 148] width 815 height 224
